Goal: Transaction & Acquisition: Book appointment/travel/reservation

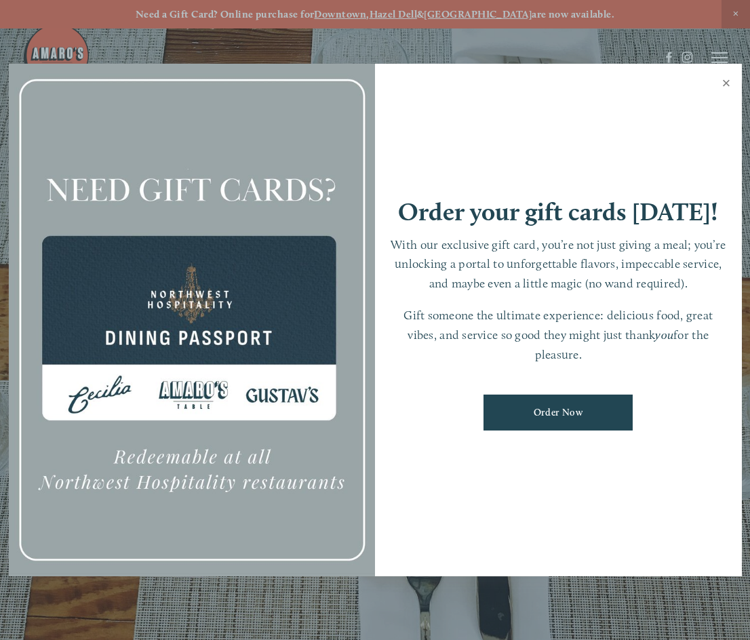
click at [730, 77] on link "Close" at bounding box center [726, 85] width 26 height 38
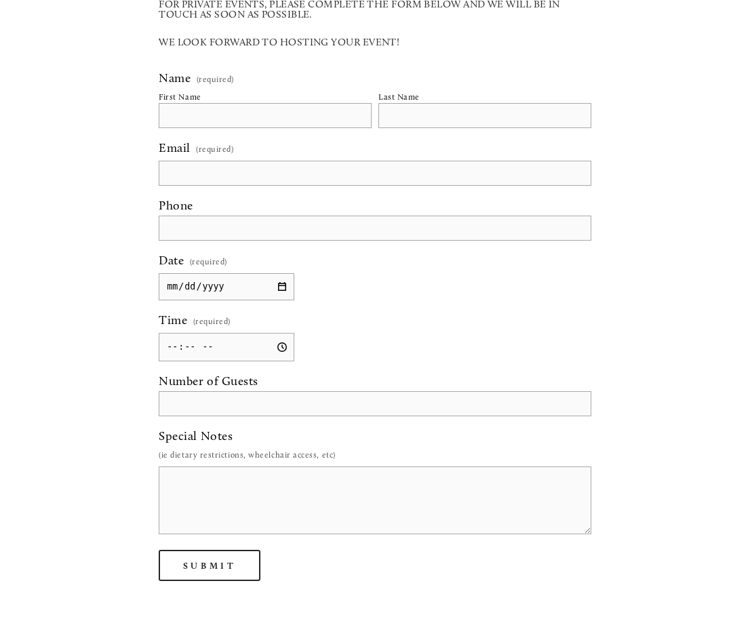
scroll to position [1152, 0]
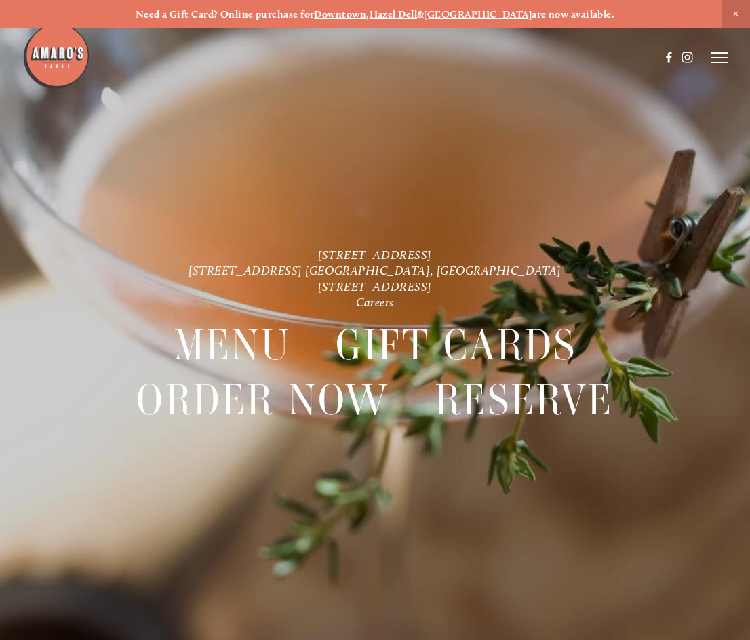
click at [734, 12] on span "Close Announcement" at bounding box center [735, 14] width 28 height 28
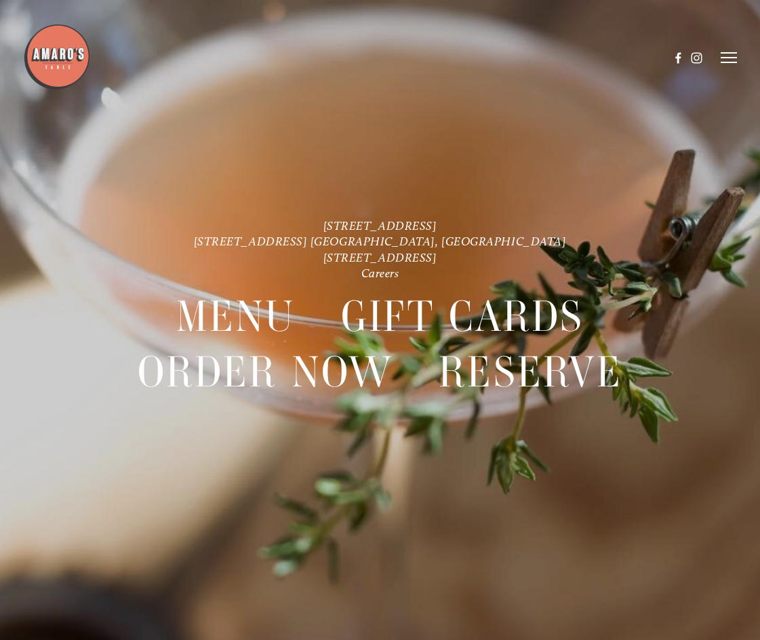
click at [726, 58] on line at bounding box center [728, 58] width 16 height 0
click at [726, 54] on icon at bounding box center [726, 58] width 12 height 12
click at [71, 67] on img at bounding box center [57, 57] width 68 height 68
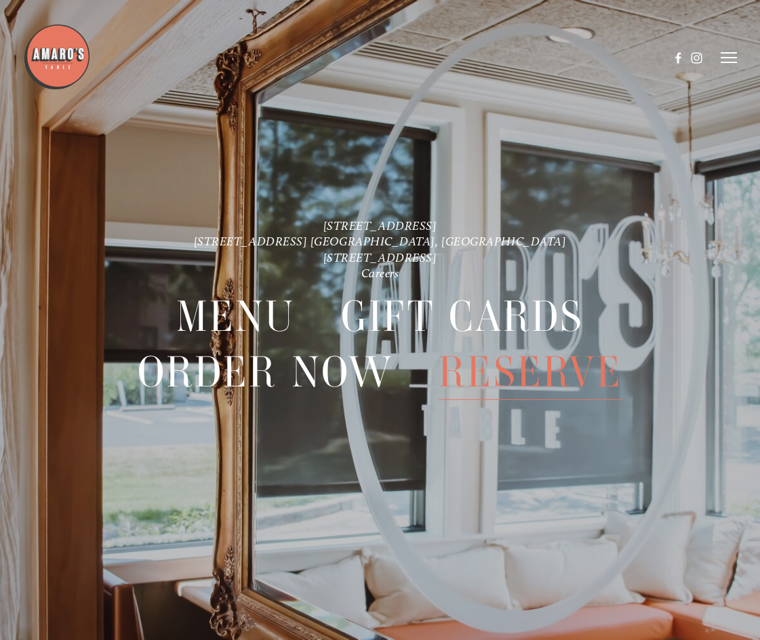
click at [506, 369] on span "Reserve" at bounding box center [531, 372] width 184 height 56
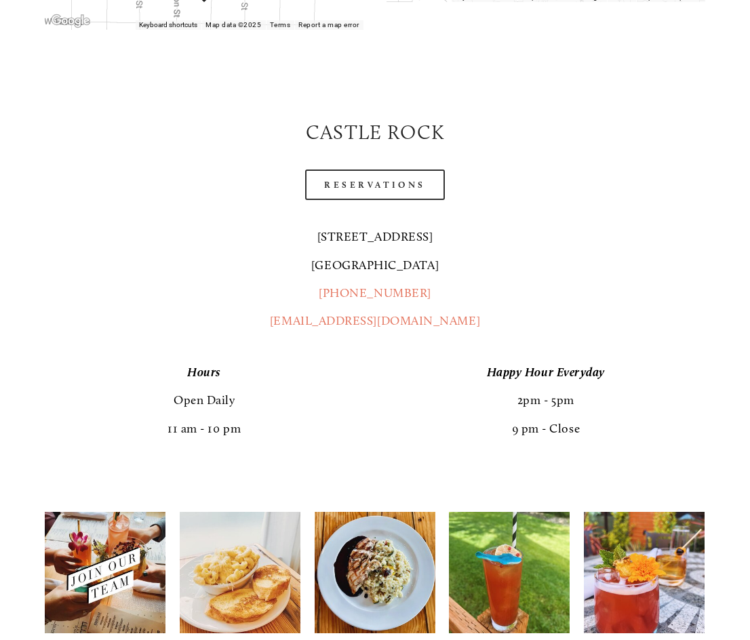
scroll to position [542, 0]
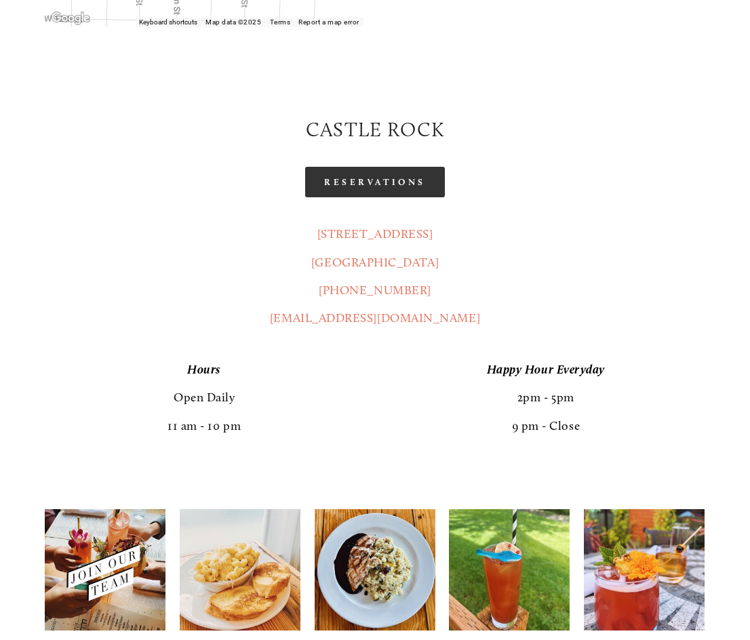
click at [363, 167] on link "Reservations" at bounding box center [375, 182] width 140 height 30
